Goal: Task Accomplishment & Management: Manage account settings

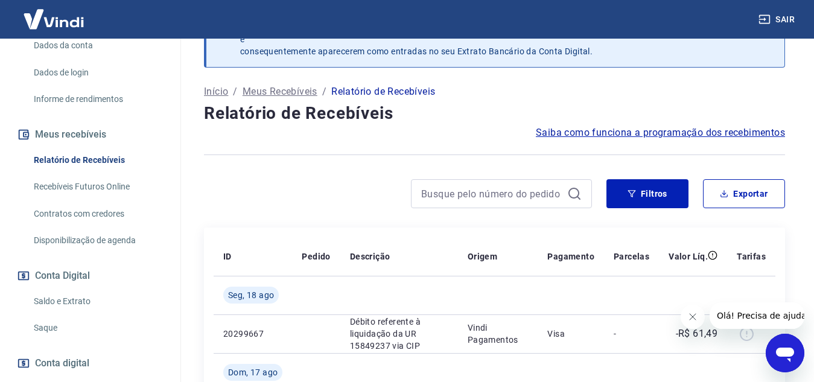
scroll to position [241, 0]
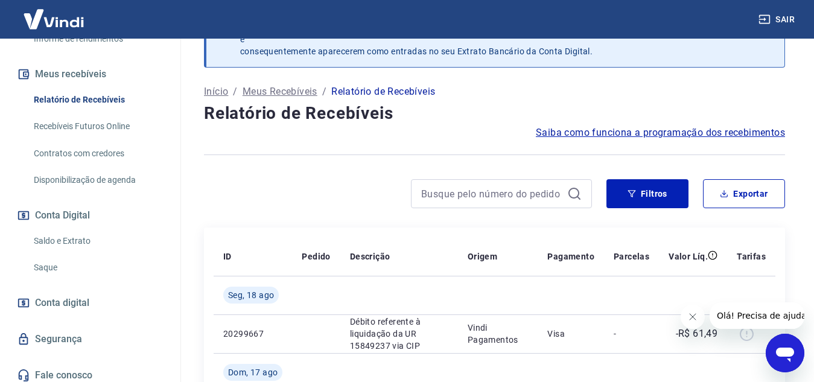
click at [78, 279] on link "Saque" at bounding box center [97, 267] width 137 height 25
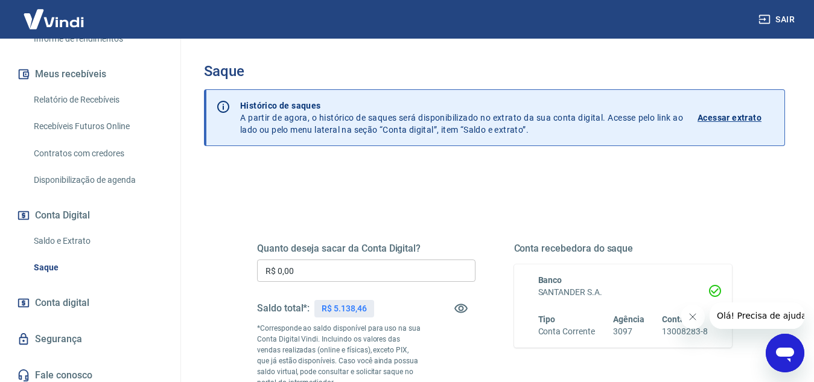
scroll to position [60, 0]
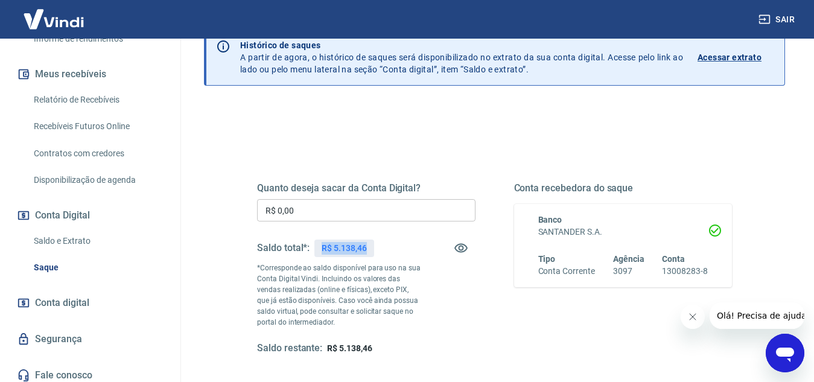
drag, startPoint x: 371, startPoint y: 246, endPoint x: 312, endPoint y: 245, distance: 59.1
click at [312, 245] on div "Saldo total*: R$ 5.138,46" at bounding box center [315, 248] width 117 height 29
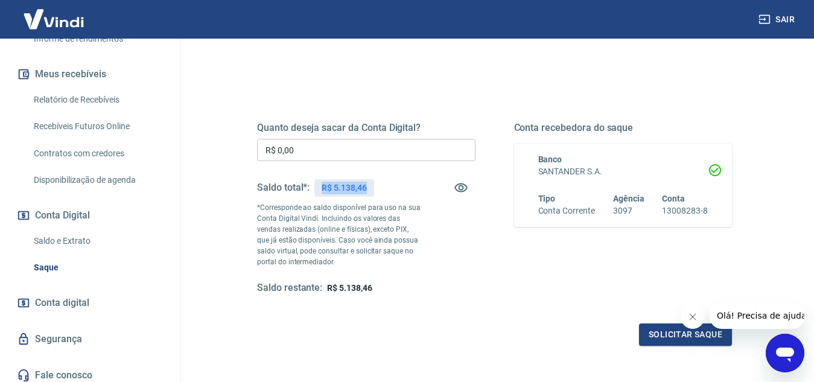
scroll to position [181, 0]
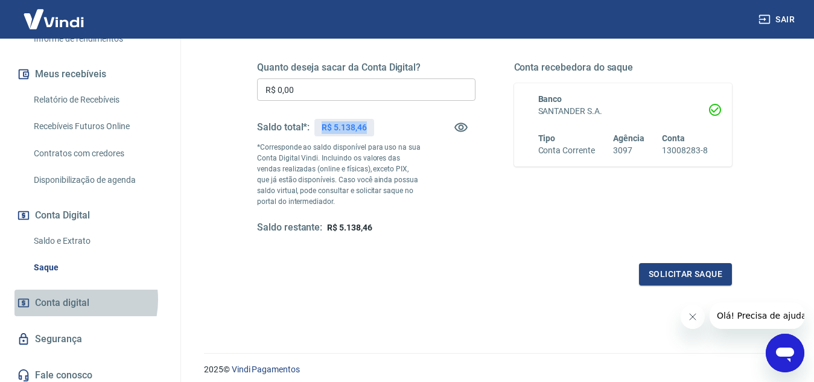
click at [62, 311] on span "Conta digital" at bounding box center [62, 302] width 54 height 17
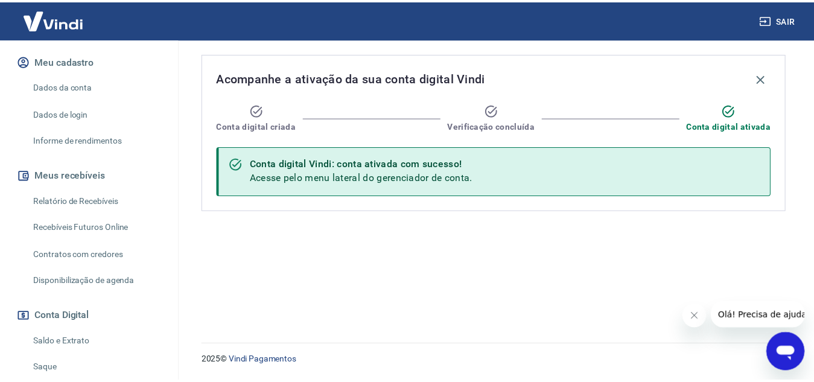
scroll to position [80, 0]
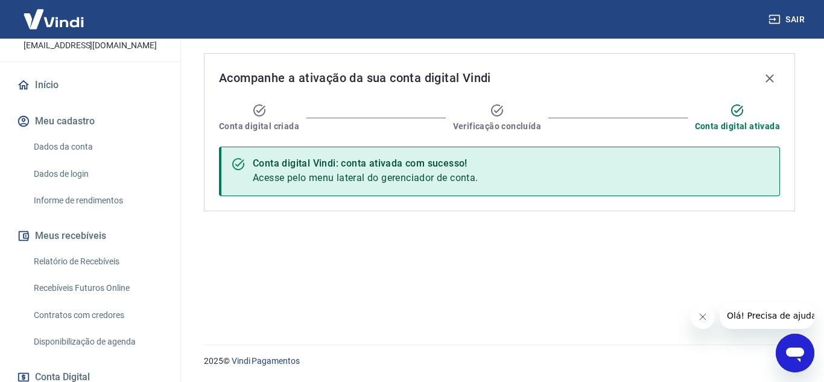
click at [84, 159] on link "Dados da conta" at bounding box center [97, 147] width 137 height 25
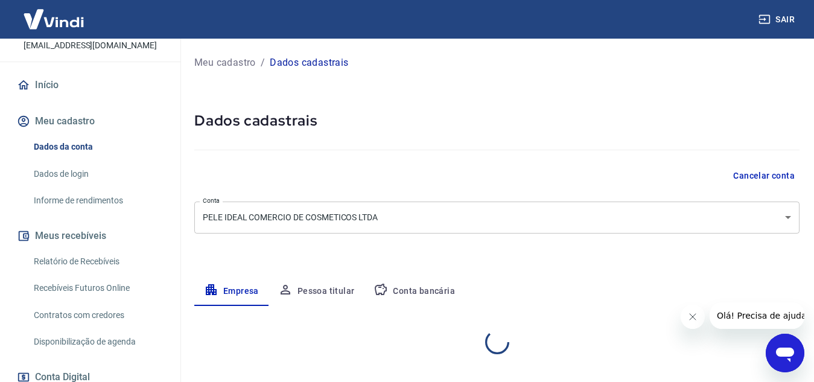
select select "MG"
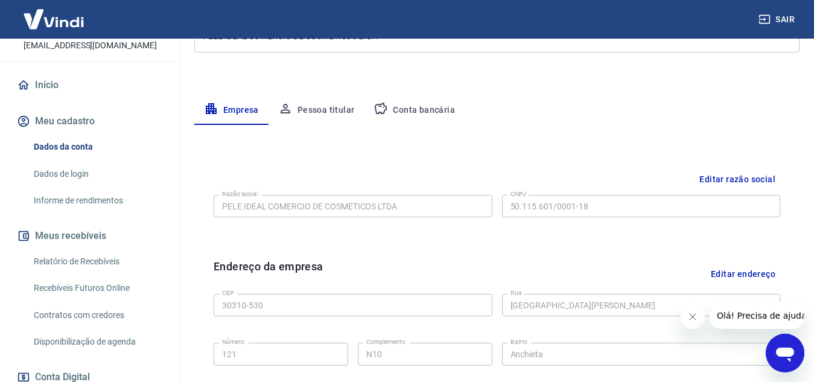
scroll to position [241, 0]
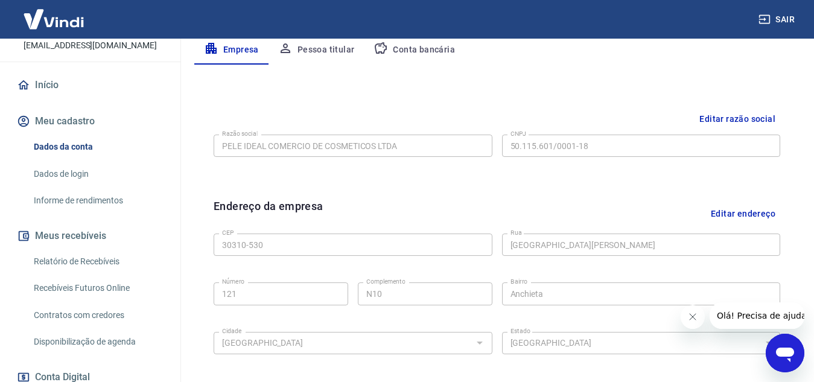
click at [437, 43] on button "Conta bancária" at bounding box center [414, 50] width 101 height 29
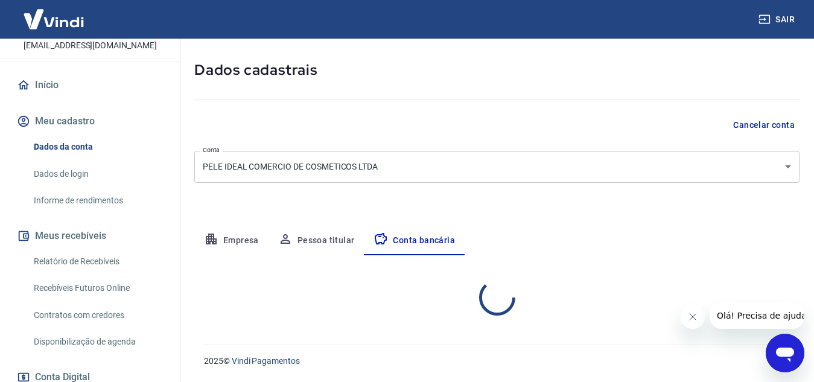
select select "1"
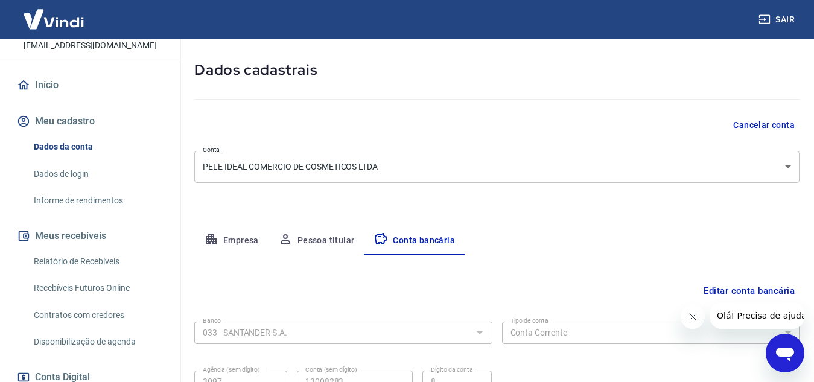
scroll to position [168, 0]
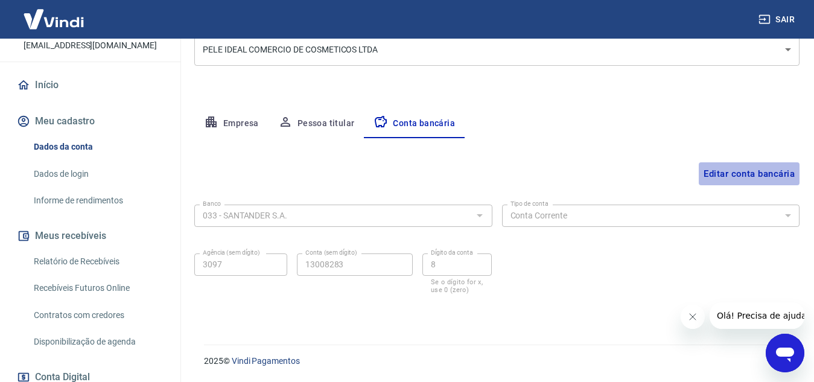
click at [754, 178] on button "Editar conta bancária" at bounding box center [749, 173] width 101 height 23
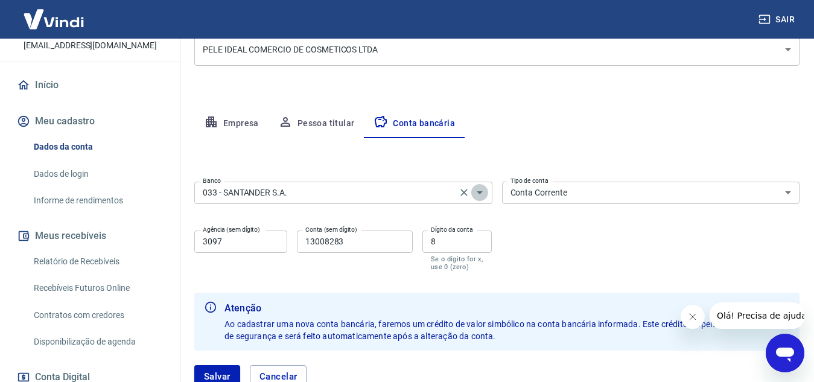
click at [481, 192] on icon "Abrir" at bounding box center [480, 192] width 6 height 3
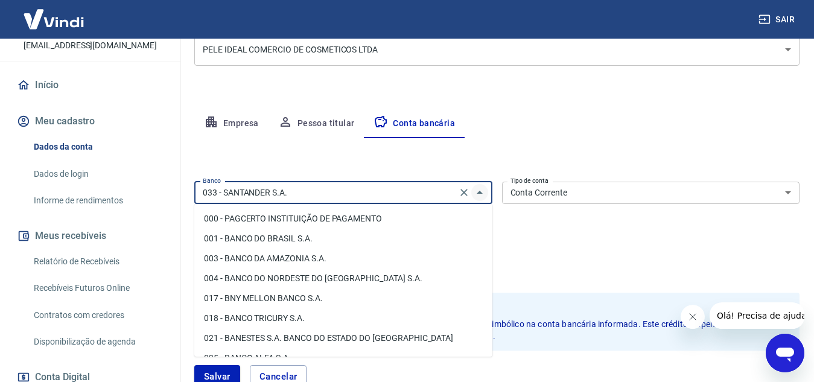
scroll to position [31, 0]
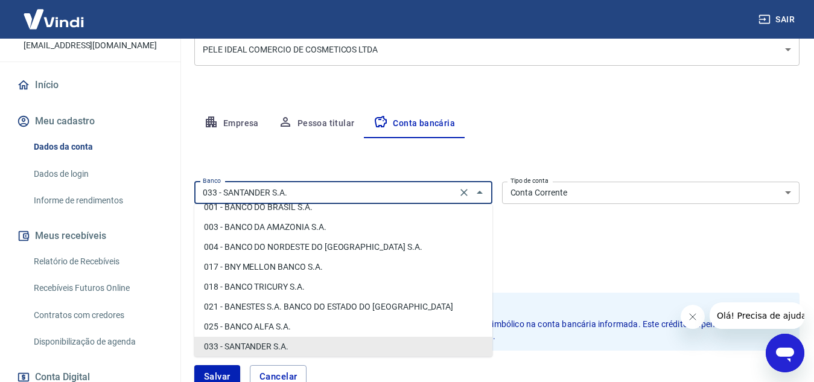
click at [693, 135] on div "Empresa Pessoa titular Conta bancária" at bounding box center [496, 123] width 605 height 29
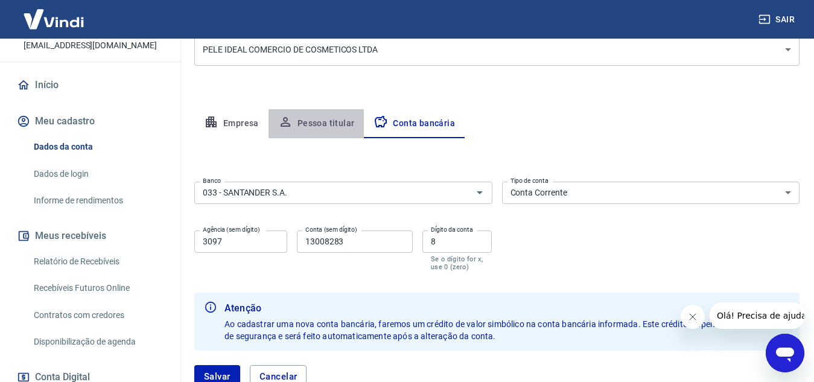
click at [300, 121] on button "Pessoa titular" at bounding box center [317, 123] width 96 height 29
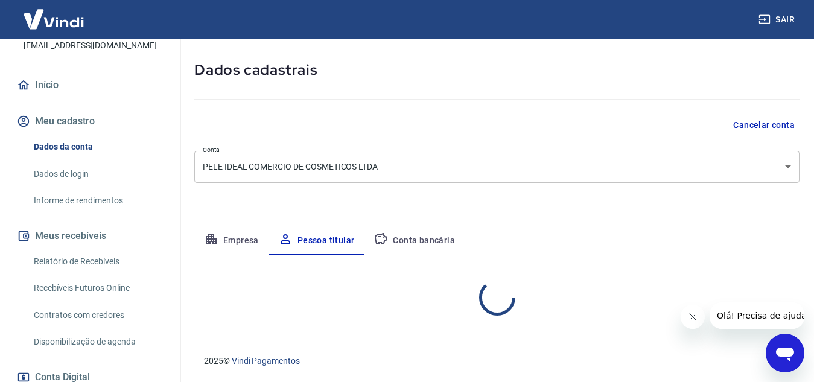
scroll to position [101, 0]
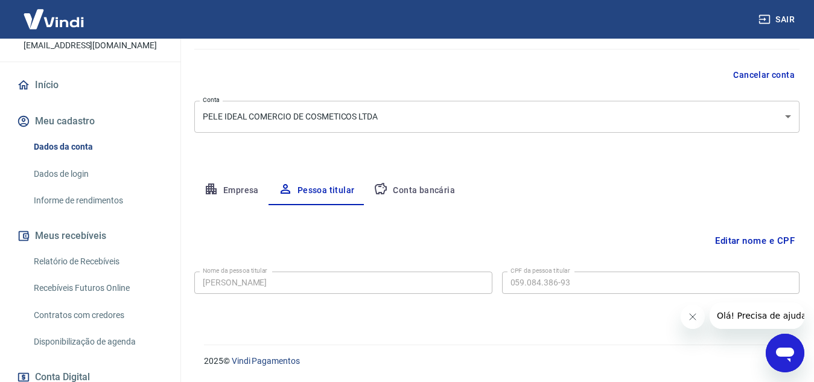
click at [407, 192] on button "Conta bancária" at bounding box center [414, 190] width 101 height 29
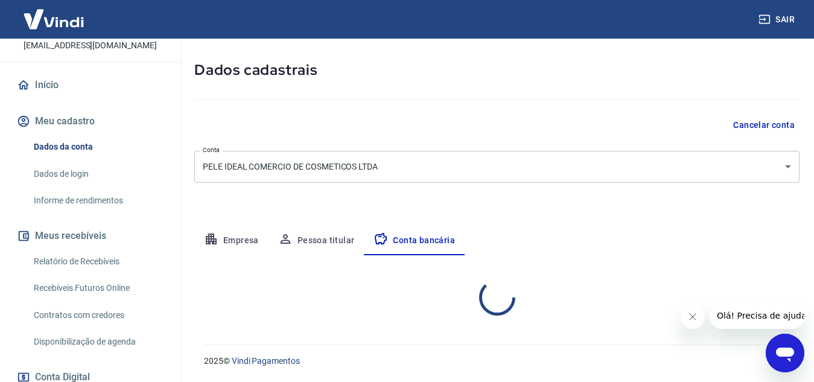
select select "1"
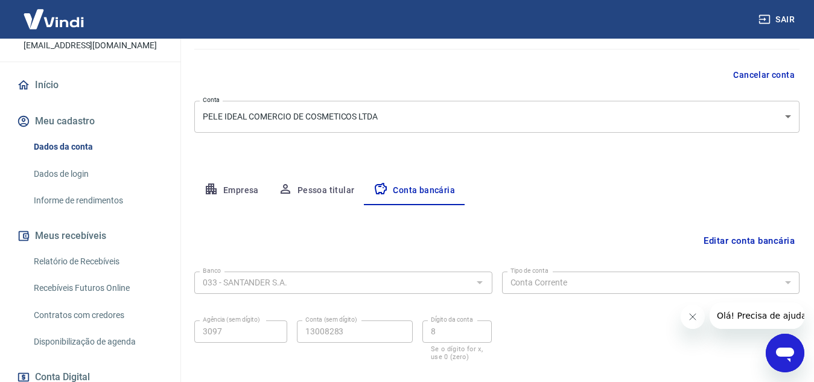
click at [725, 238] on button "Editar conta bancária" at bounding box center [749, 240] width 101 height 23
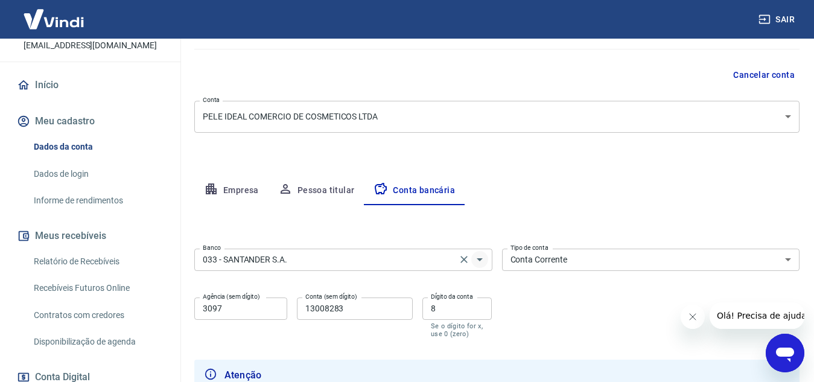
click at [485, 262] on icon "Abrir" at bounding box center [479, 259] width 14 height 14
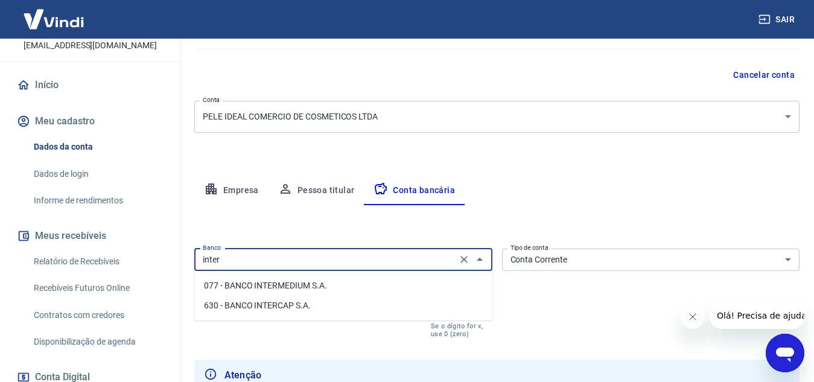
click at [309, 288] on li "077 - BANCO INTERMEDIUM S.A." at bounding box center [343, 286] width 298 height 20
type input "077 - BANCO INTERMEDIUM S.A."
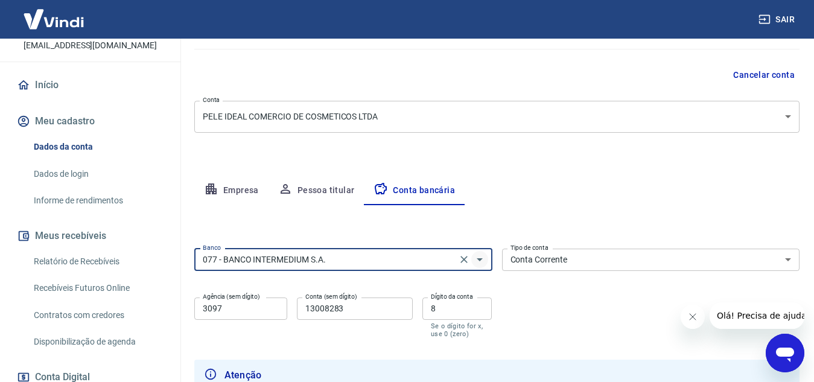
click at [480, 263] on icon "Abrir" at bounding box center [479, 259] width 14 height 14
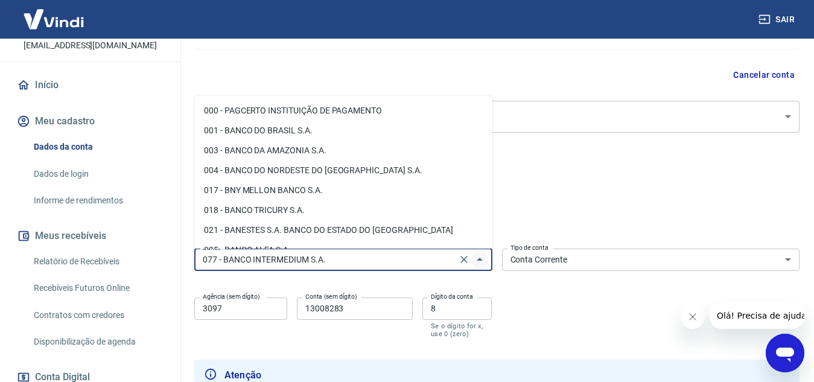
scroll to position [191, 0]
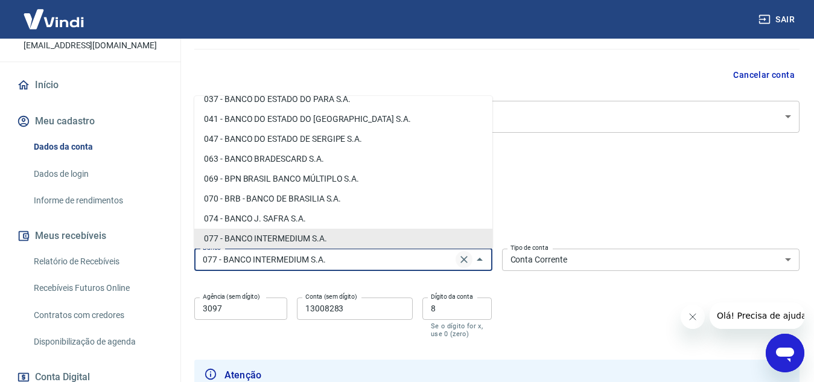
click at [463, 261] on icon "Clear" at bounding box center [464, 259] width 12 height 12
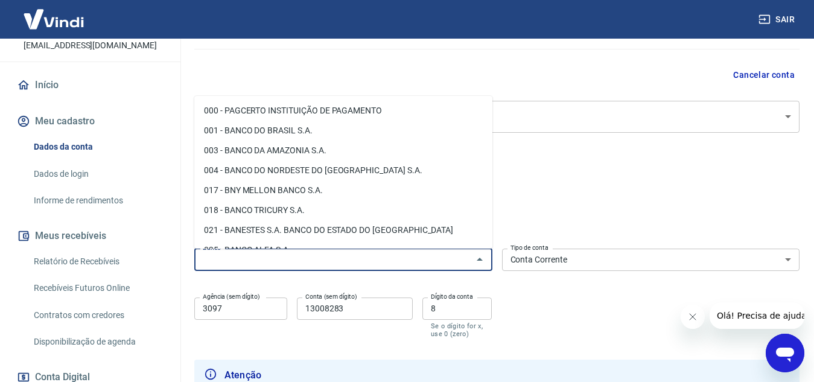
type input "p"
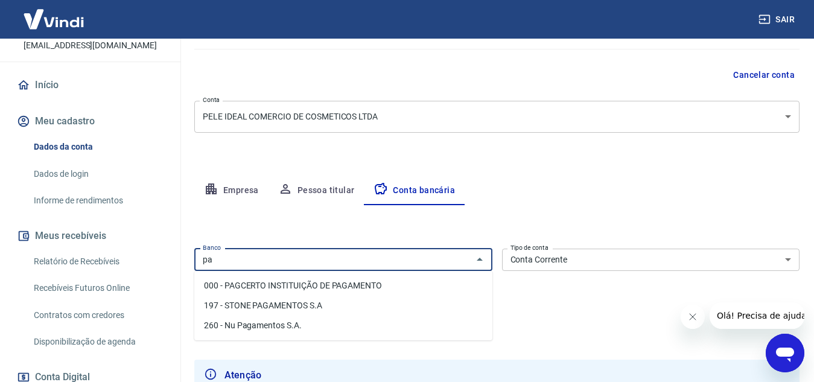
type input "p"
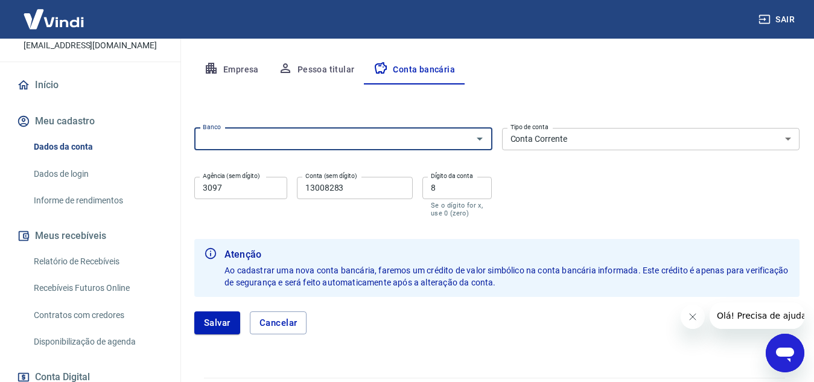
scroll to position [19, 0]
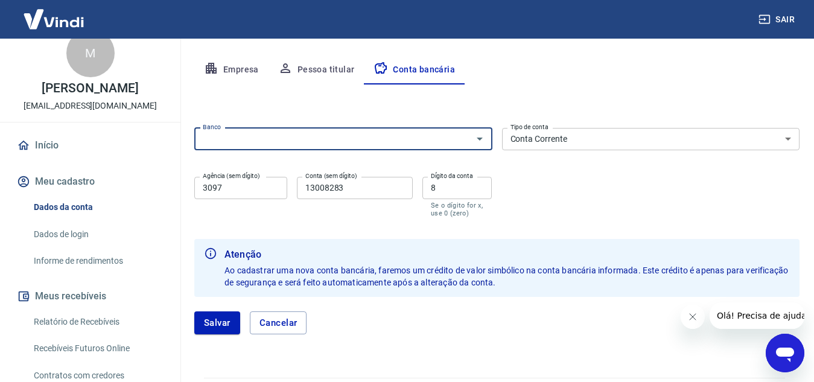
click at [305, 66] on button "Pessoa titular" at bounding box center [317, 70] width 96 height 29
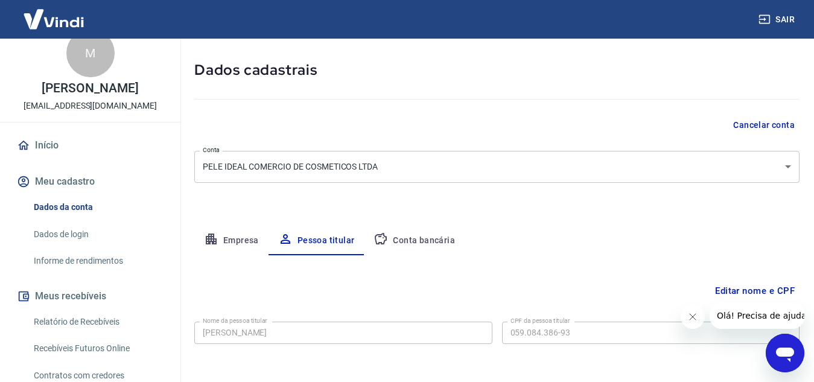
scroll to position [101, 0]
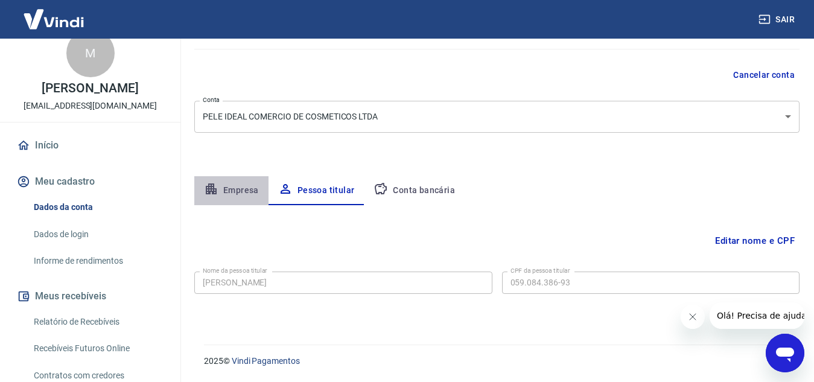
click at [229, 185] on button "Empresa" at bounding box center [231, 190] width 74 height 29
select select "MG"
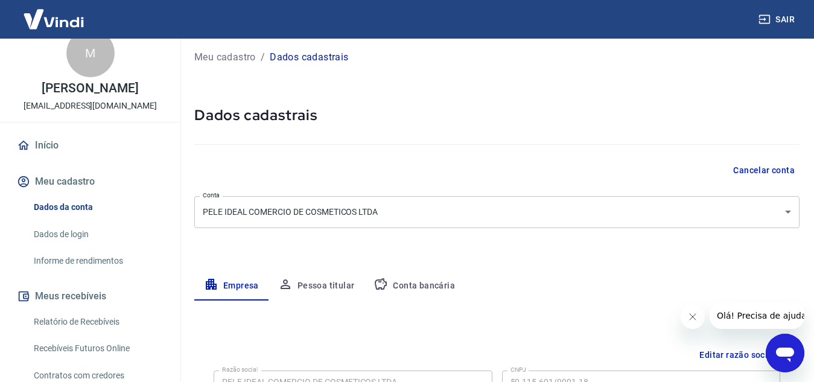
scroll to position [0, 0]
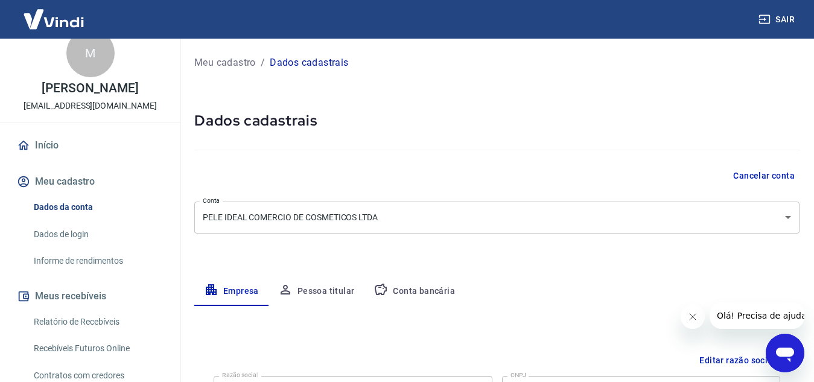
click at [76, 245] on link "Dados de login" at bounding box center [97, 234] width 137 height 25
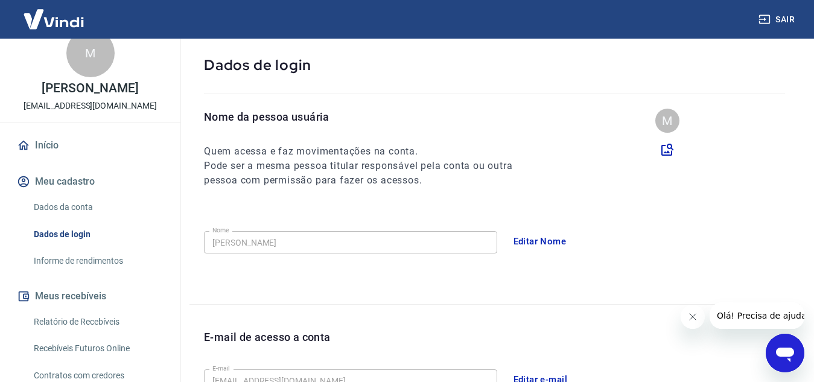
scroll to position [121, 0]
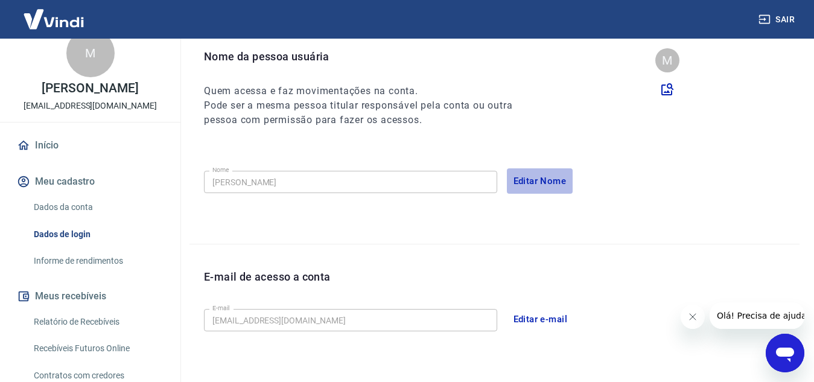
click at [551, 177] on button "Editar Nome" at bounding box center [540, 180] width 66 height 25
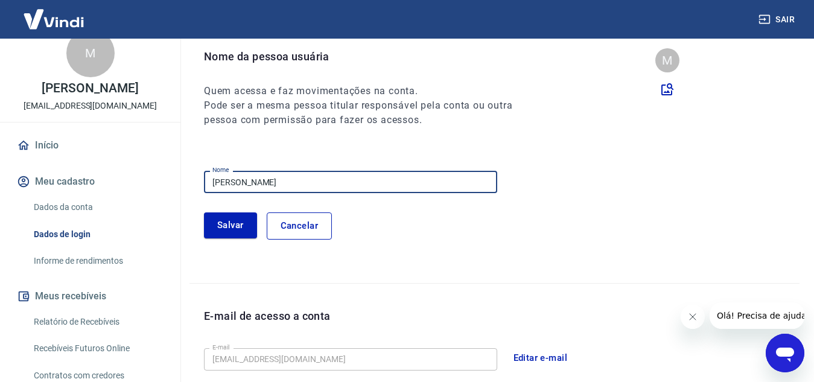
drag, startPoint x: 386, startPoint y: 182, endPoint x: 60, endPoint y: 182, distance: 325.8
click at [60, 182] on div "Sair M [PERSON_NAME] [EMAIL_ADDRESS][DOMAIN_NAME] Início Meu cadastro Dados da …" at bounding box center [407, 70] width 814 height 382
type input "[PERSON_NAME]"
click at [238, 220] on button "Salvar" at bounding box center [230, 224] width 53 height 25
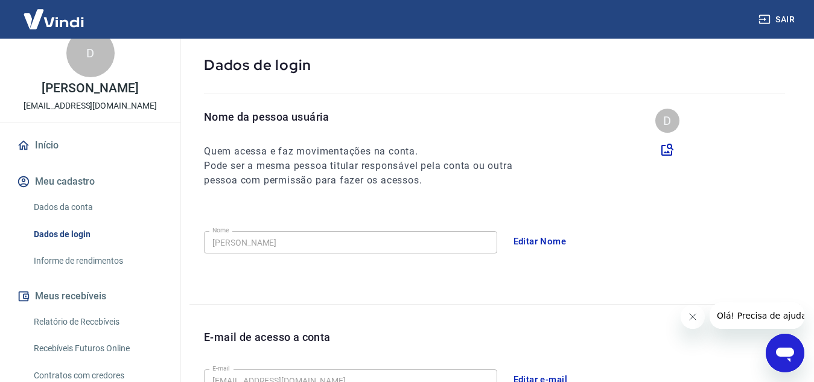
scroll to position [0, 0]
